Goal: Transaction & Acquisition: Obtain resource

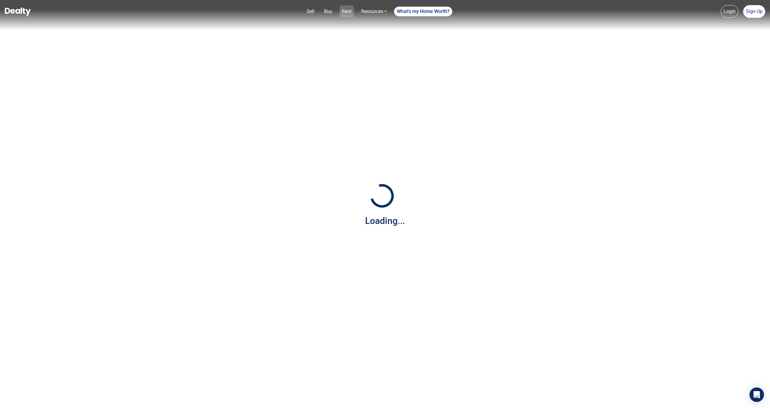
click at [347, 14] on link "Rent" at bounding box center [346, 11] width 14 height 12
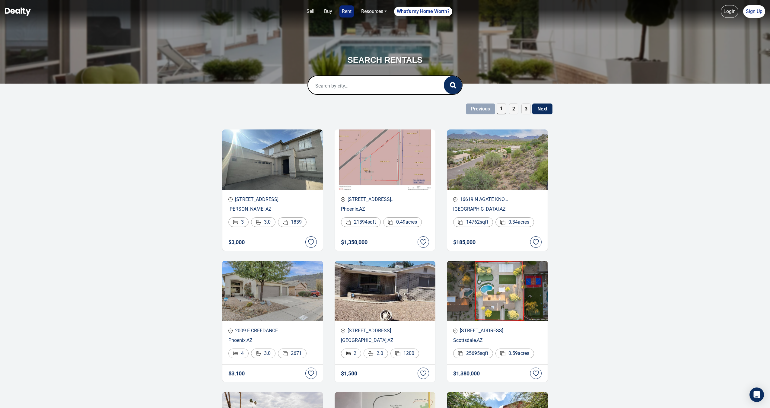
click at [405, 80] on input "text" at bounding box center [369, 85] width 123 height 19
paste input "7718 W Madrigal Drive"
click at [363, 90] on input "7718 W Madrigal Dri" at bounding box center [369, 85] width 123 height 19
click at [355, 85] on input "7718 W Madrigal Dr" at bounding box center [369, 85] width 123 height 19
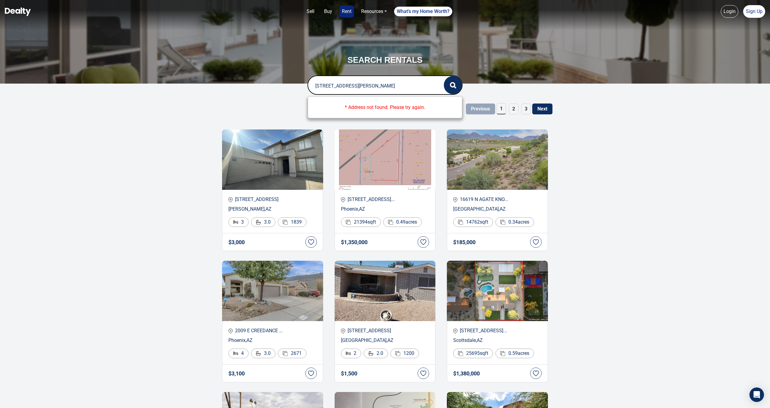
click at [355, 85] on input "7718 W Madrigal Dr" at bounding box center [369, 85] width 123 height 19
paste input "85641"
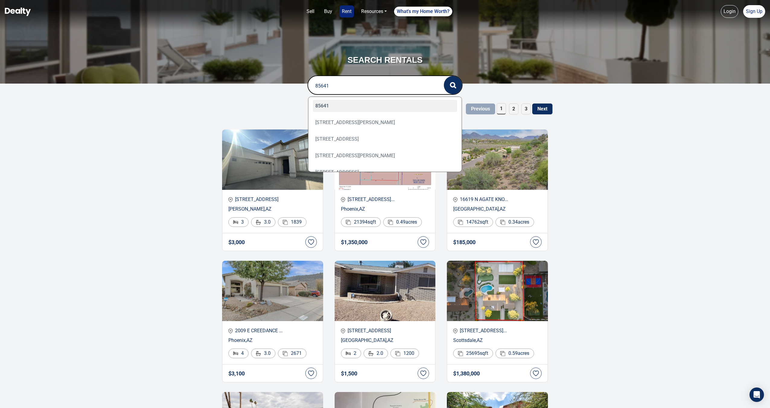
click at [351, 91] on input "85641" at bounding box center [369, 85] width 123 height 19
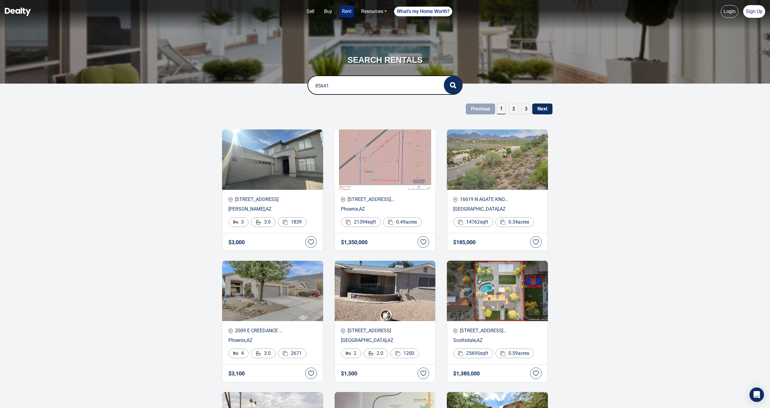
click at [351, 91] on input "85641" at bounding box center [369, 85] width 123 height 19
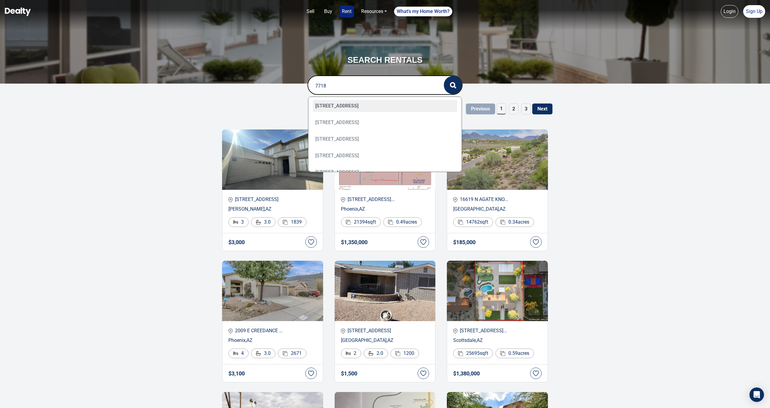
type input "7718"
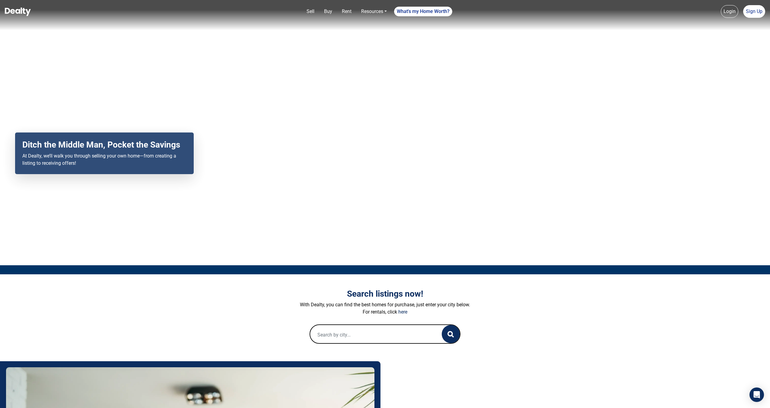
click at [366, 335] on input "text" at bounding box center [369, 334] width 119 height 19
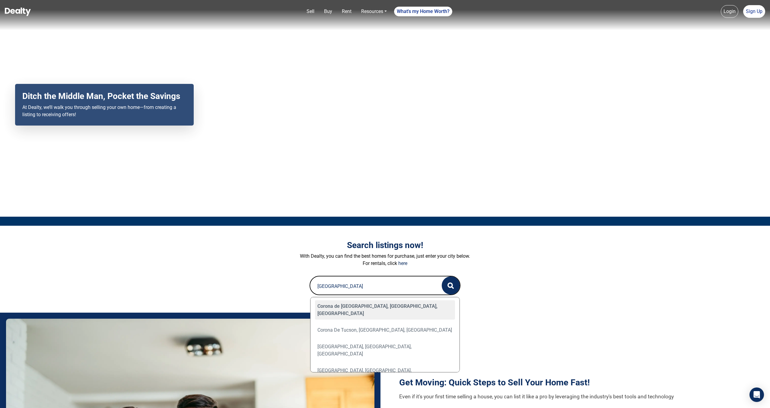
scroll to position [53, 0]
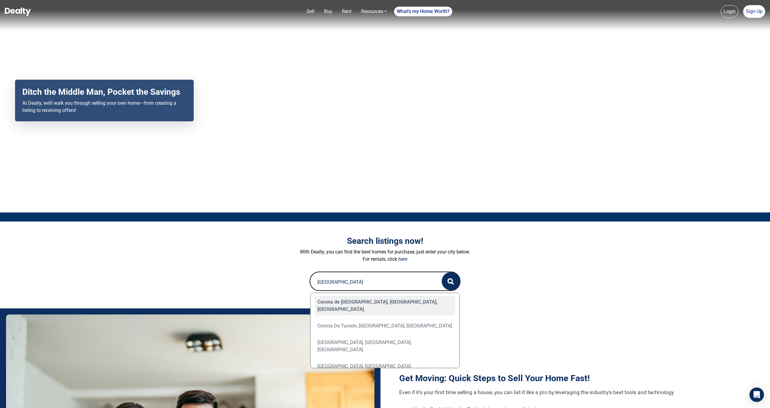
paste input "7718"
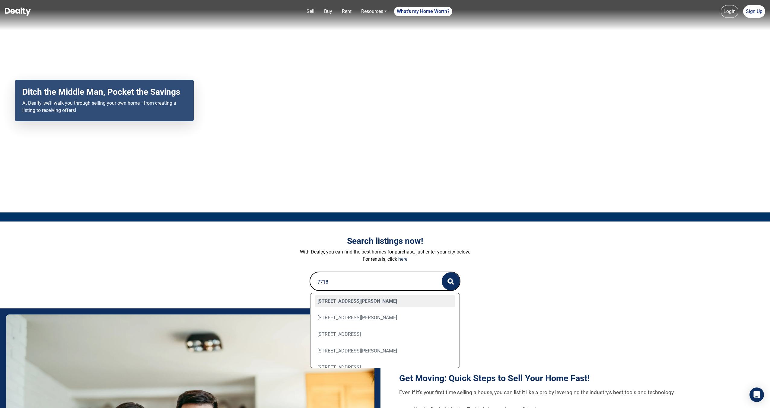
scroll to position [19, 0]
type input "7718"
